Goal: Go to known website

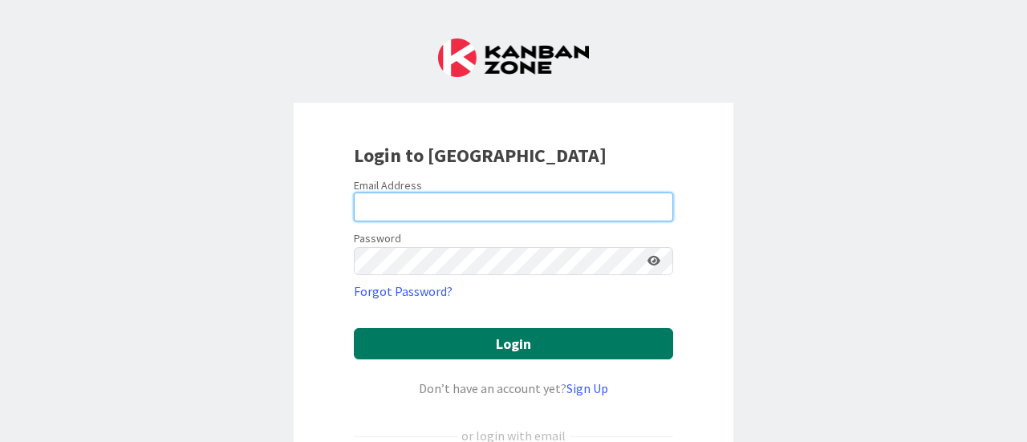
type input "[PERSON_NAME][EMAIL_ADDRESS][PERSON_NAME][DOMAIN_NAME]"
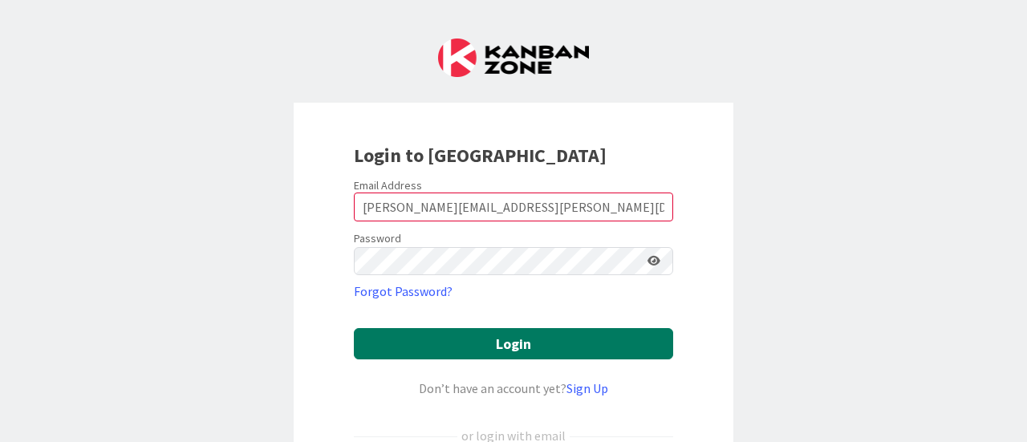
click at [508, 346] on button "Login" at bounding box center [513, 343] width 319 height 31
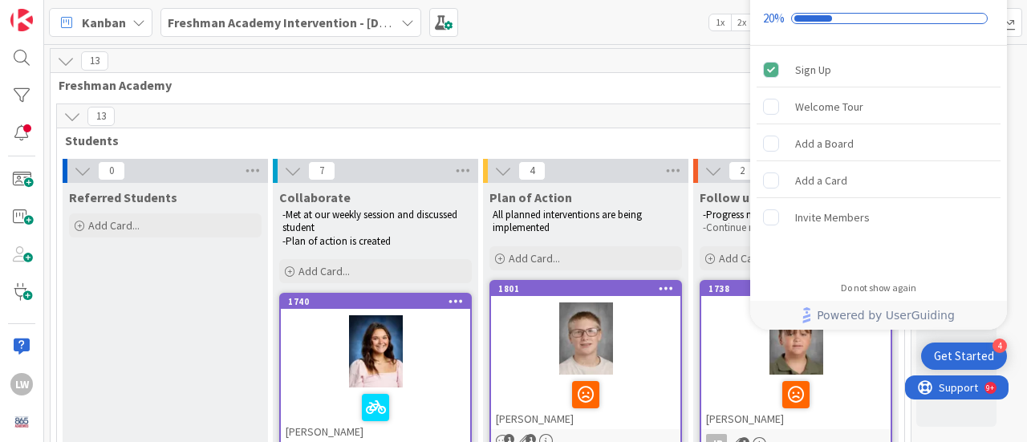
click at [533, 141] on span "Students" at bounding box center [474, 140] width 819 height 16
click at [263, 86] on span "Freshman Academy" at bounding box center [475, 85] width 832 height 16
